Goal: Find specific page/section: Find specific page/section

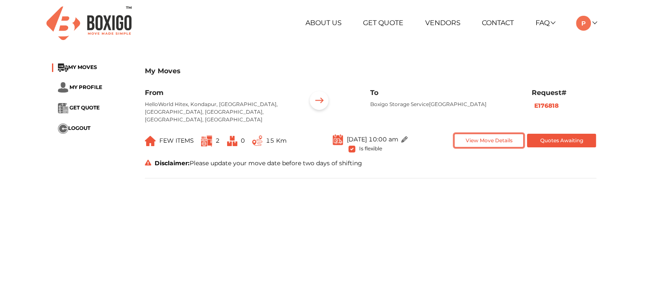
click at [490, 134] on button "View Move Details" at bounding box center [488, 141] width 69 height 14
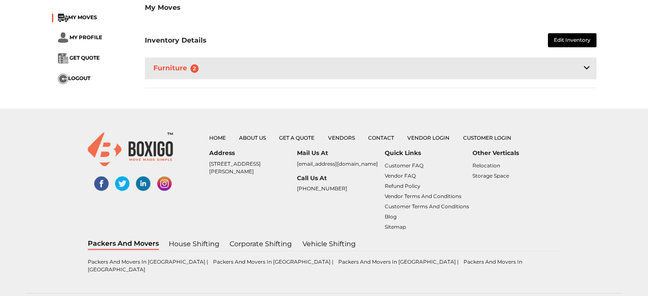
scroll to position [256, 0]
click at [215, 58] on div "Furniture 2" at bounding box center [371, 68] width 452 height 22
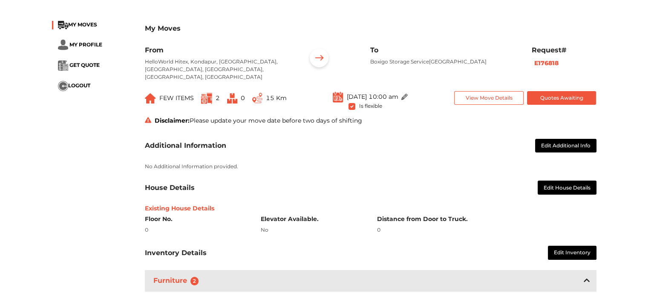
scroll to position [0, 0]
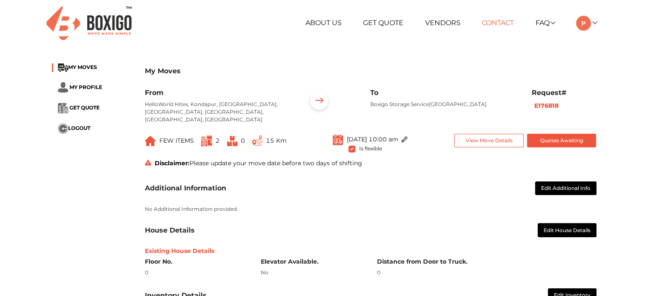
click at [497, 22] on link "Contact" at bounding box center [498, 23] width 32 height 8
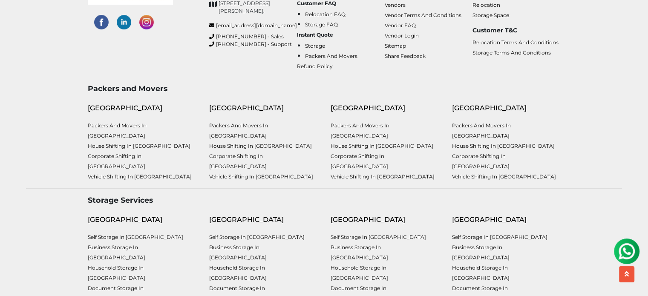
scroll to position [426, 0]
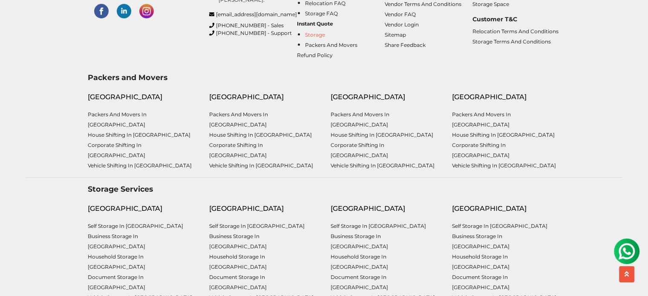
click at [320, 38] on link "Storage" at bounding box center [315, 35] width 20 height 6
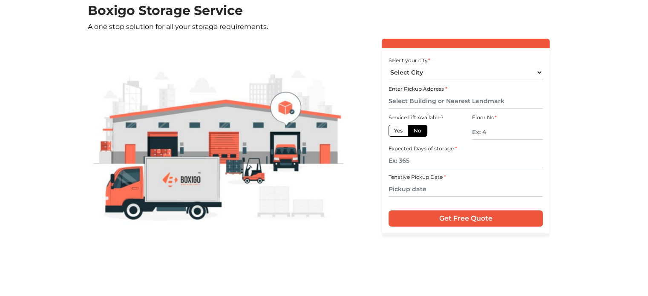
scroll to position [64, 0]
